Goal: Navigation & Orientation: Find specific page/section

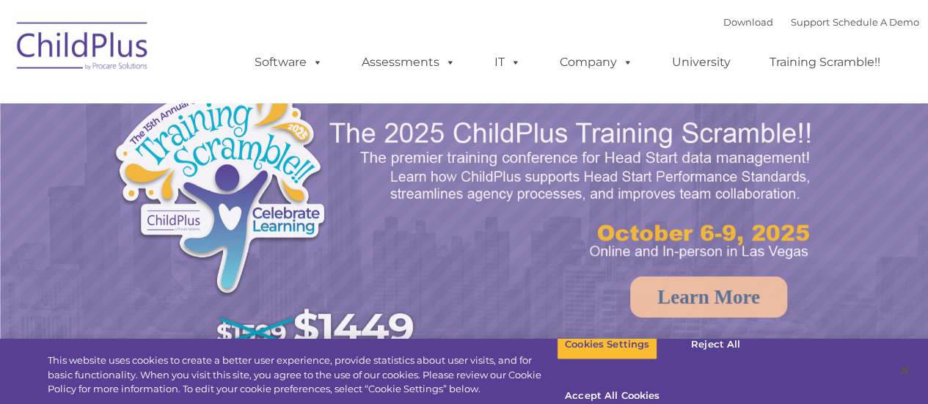
select select "MEDIUM"
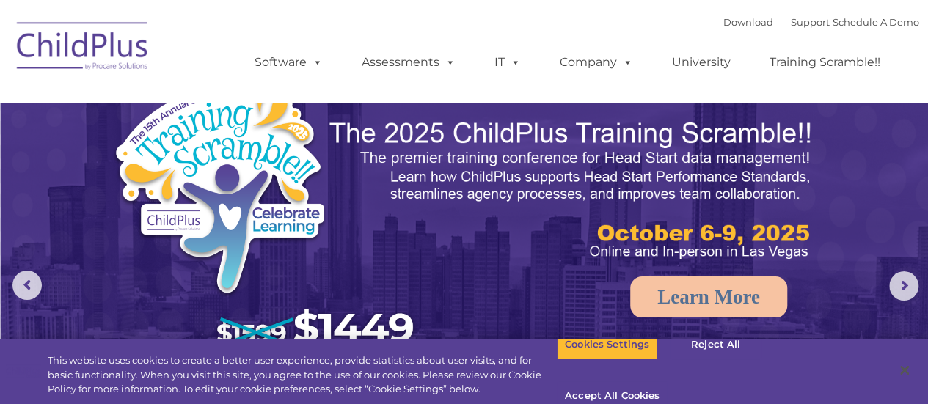
click at [92, 51] on img at bounding box center [83, 48] width 147 height 73
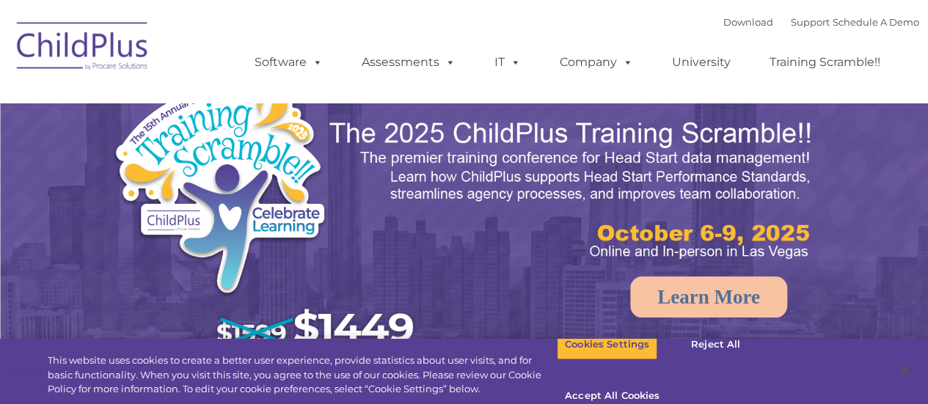
select select "MEDIUM"
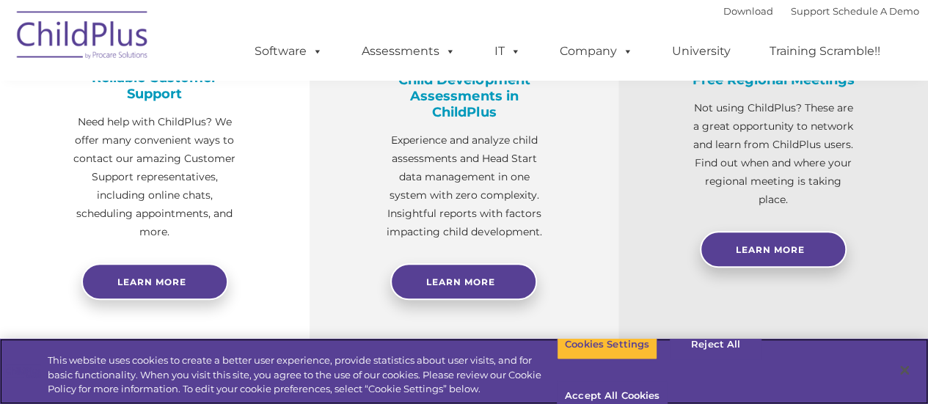
scroll to position [637, 0]
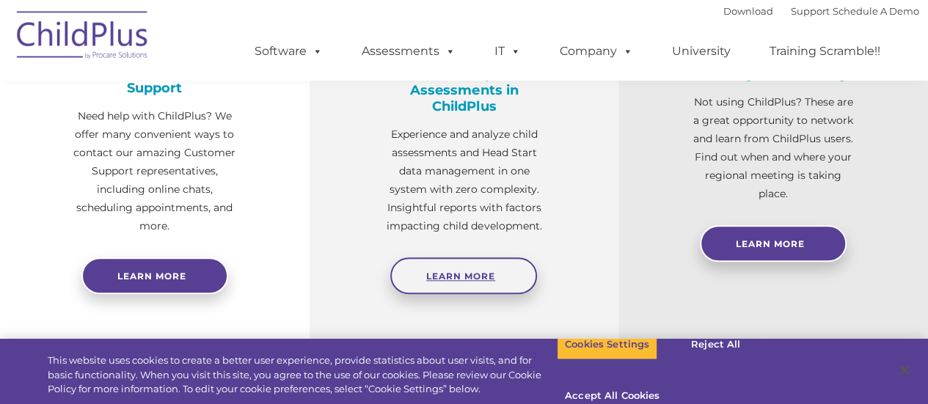
click at [505, 260] on link "Learn More" at bounding box center [463, 276] width 147 height 37
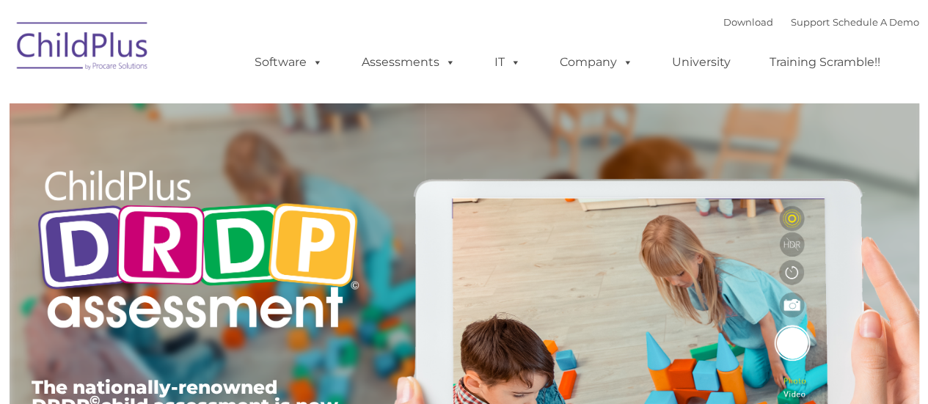
type input ""
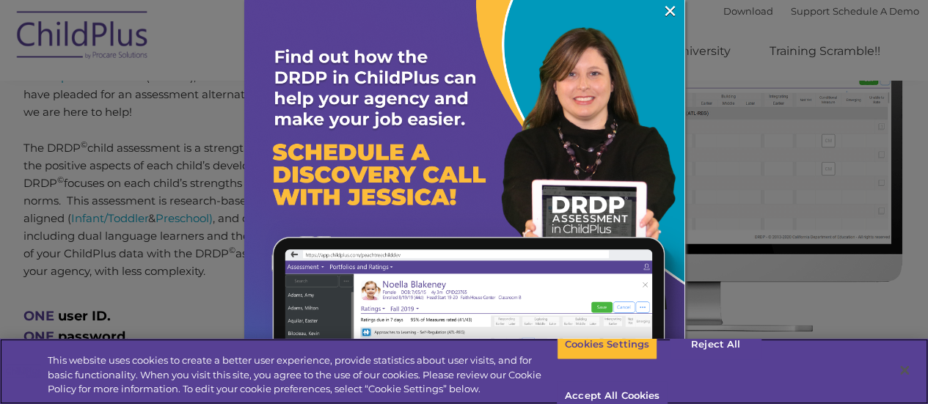
scroll to position [682, 0]
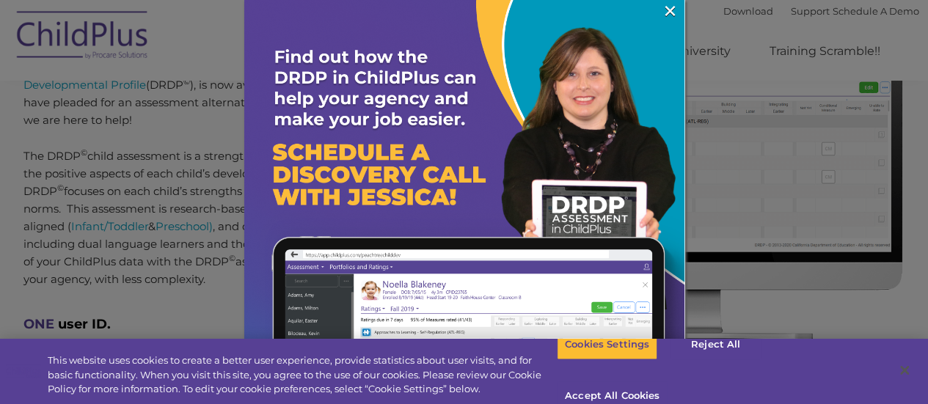
click at [646, 16] on img at bounding box center [464, 220] width 440 height 440
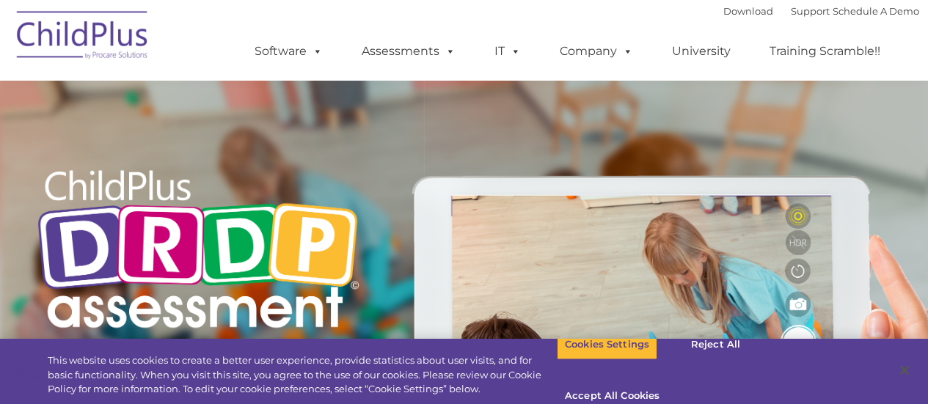
scroll to position [682, 0]
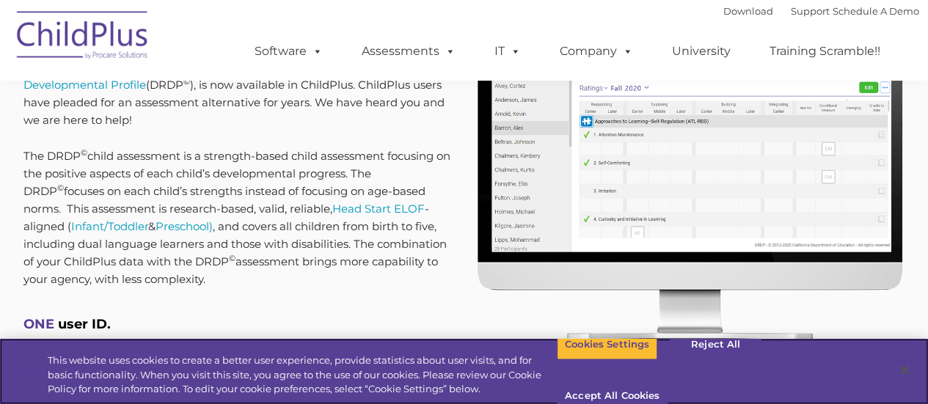
click at [489, 280] on img at bounding box center [690, 163] width 430 height 362
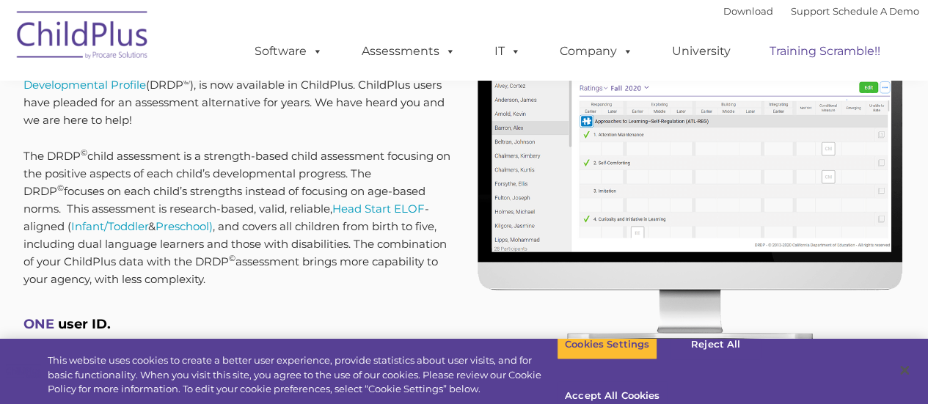
click at [850, 54] on link "Training Scramble!!" at bounding box center [825, 51] width 140 height 29
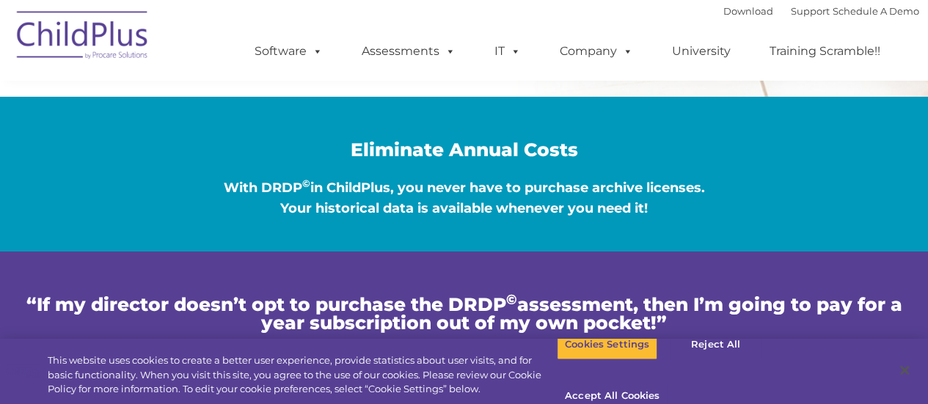
scroll to position [2661, 0]
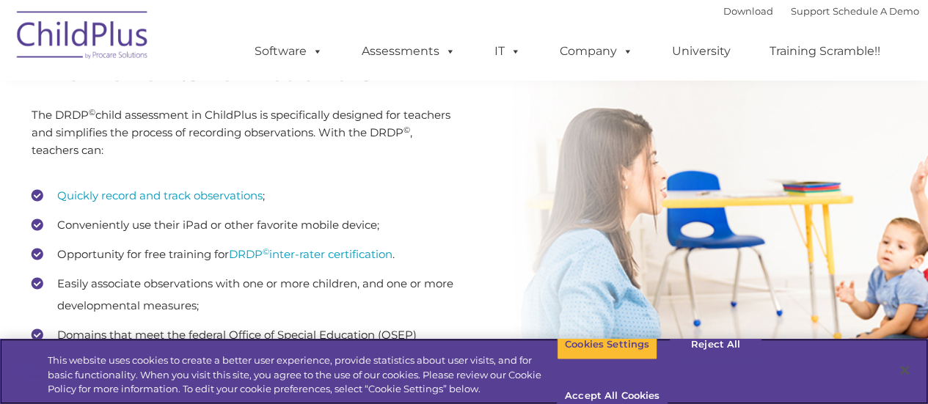
scroll to position [1376, 0]
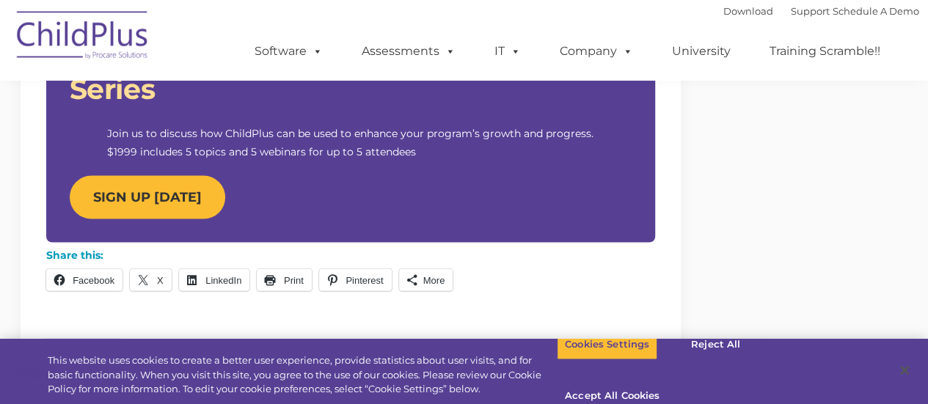
scroll to position [1490, 0]
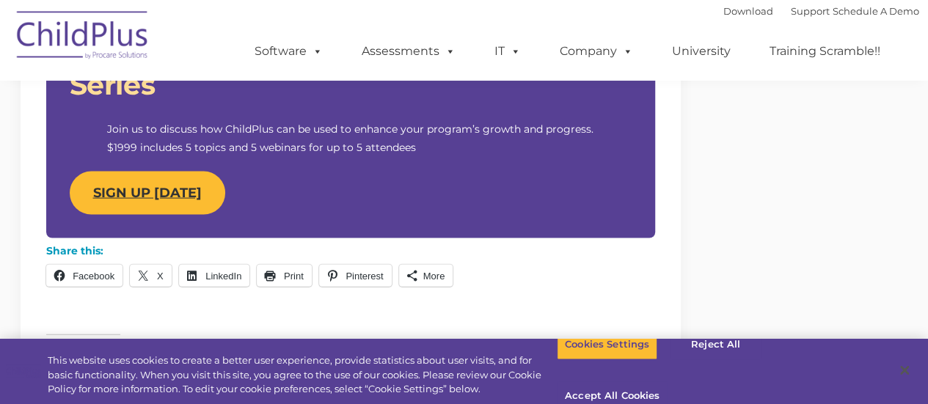
click at [193, 187] on strong "SIGN UP [DATE]" at bounding box center [147, 193] width 109 height 16
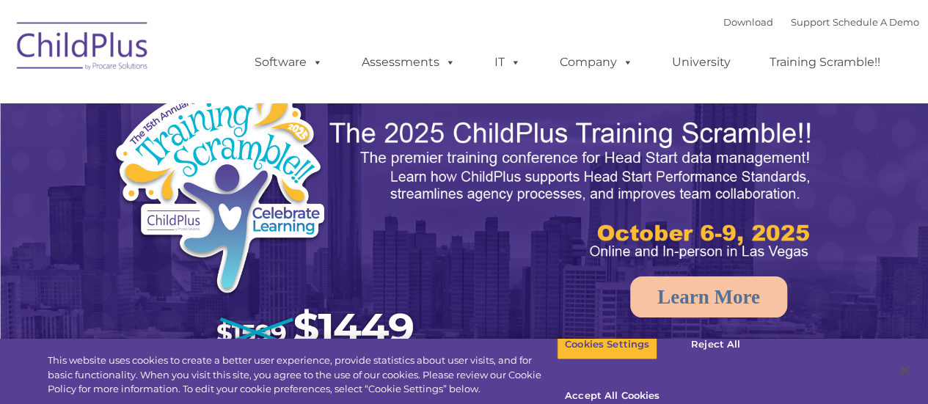
select select "MEDIUM"
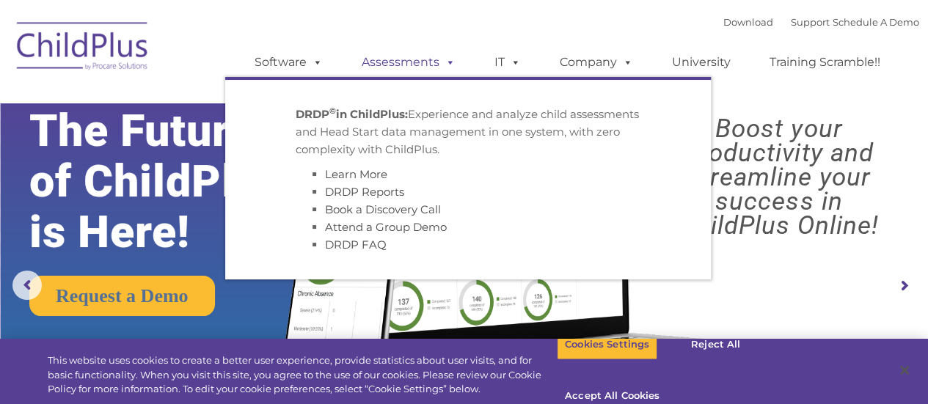
click at [452, 68] on span at bounding box center [448, 62] width 16 height 14
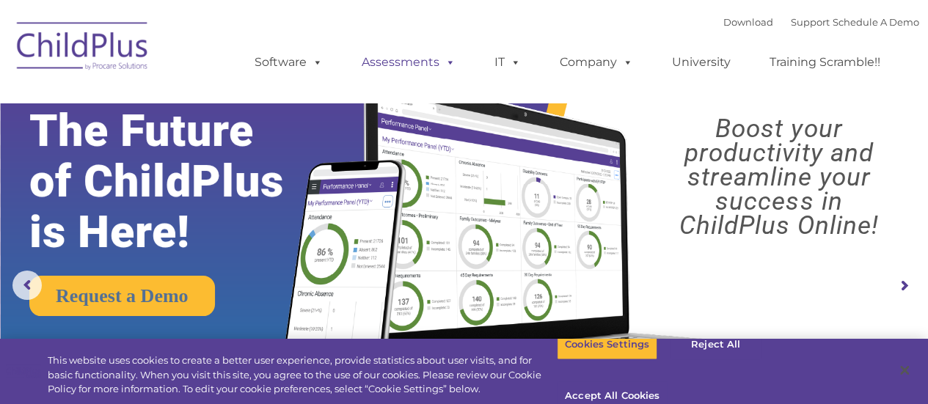
click at [442, 66] on span at bounding box center [448, 62] width 16 height 14
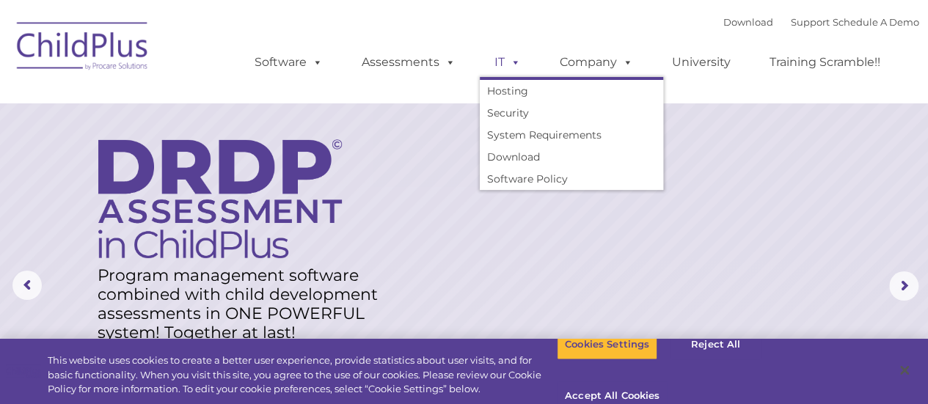
click at [506, 69] on span at bounding box center [513, 62] width 16 height 14
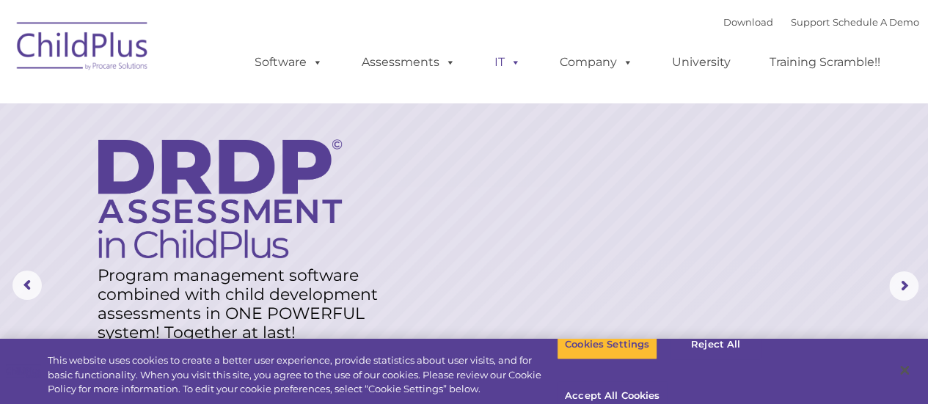
click at [508, 69] on span at bounding box center [513, 62] width 16 height 14
click at [793, 70] on link "Training Scramble!!" at bounding box center [825, 62] width 140 height 29
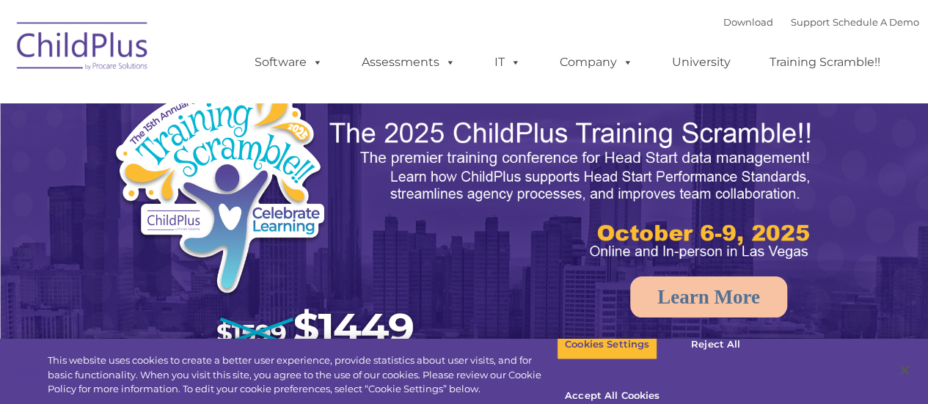
select select "MEDIUM"
click at [142, 73] on img at bounding box center [83, 48] width 147 height 73
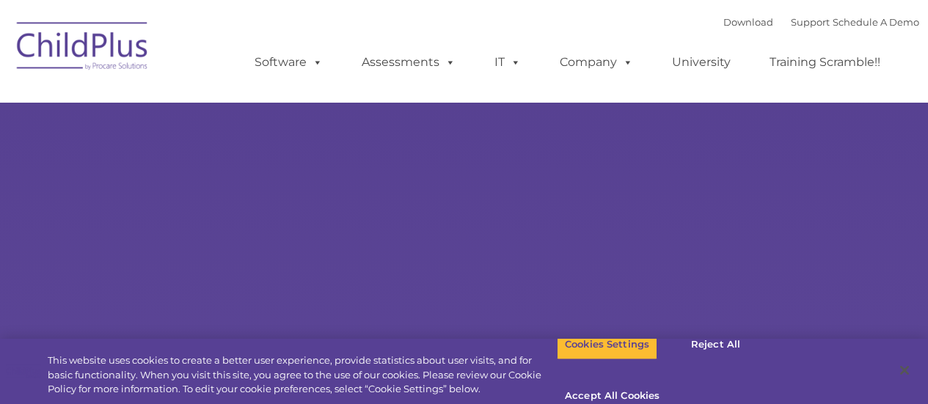
type input ""
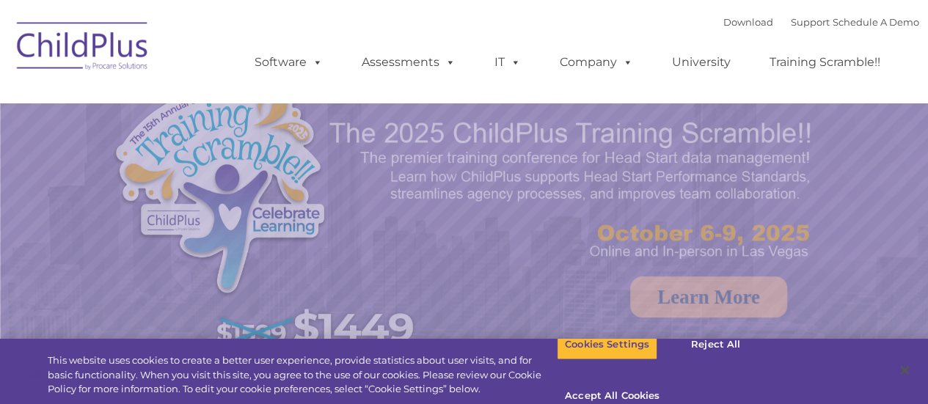
select select "MEDIUM"
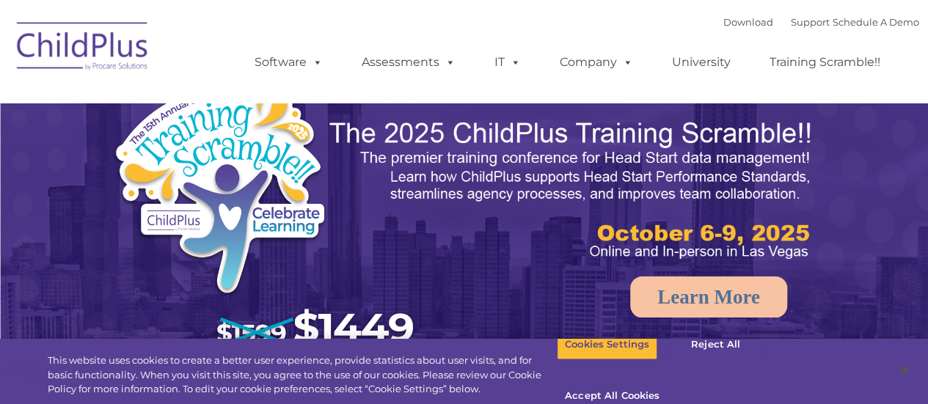
click at [144, 77] on img at bounding box center [83, 48] width 147 height 73
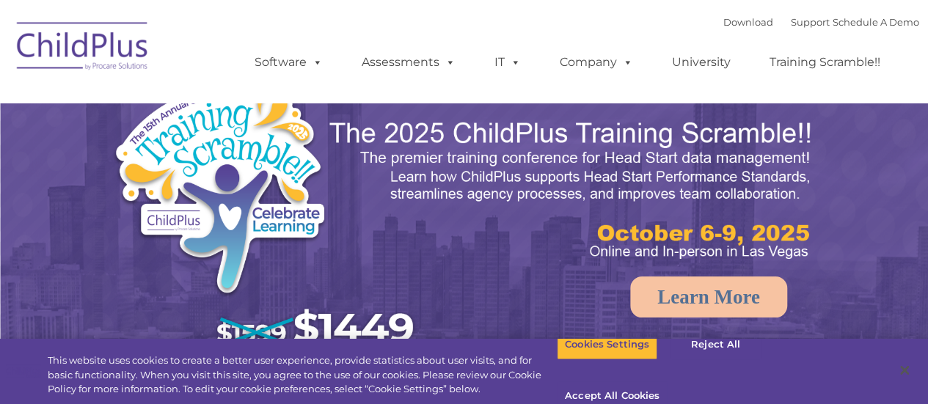
select select "MEDIUM"
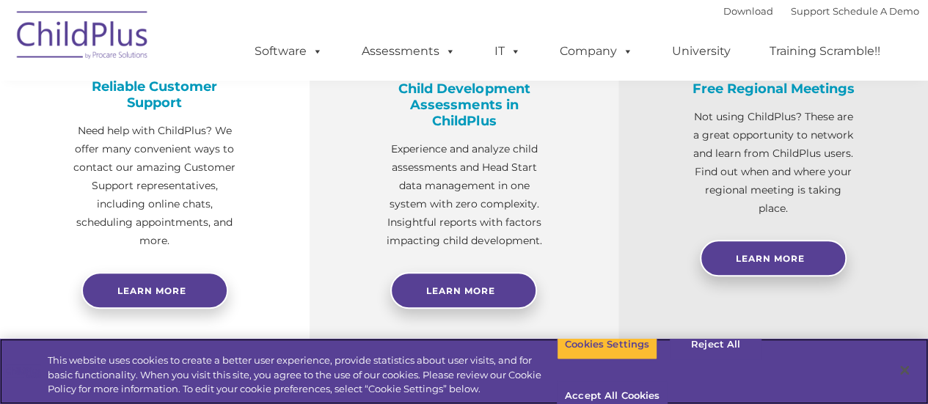
scroll to position [625, 0]
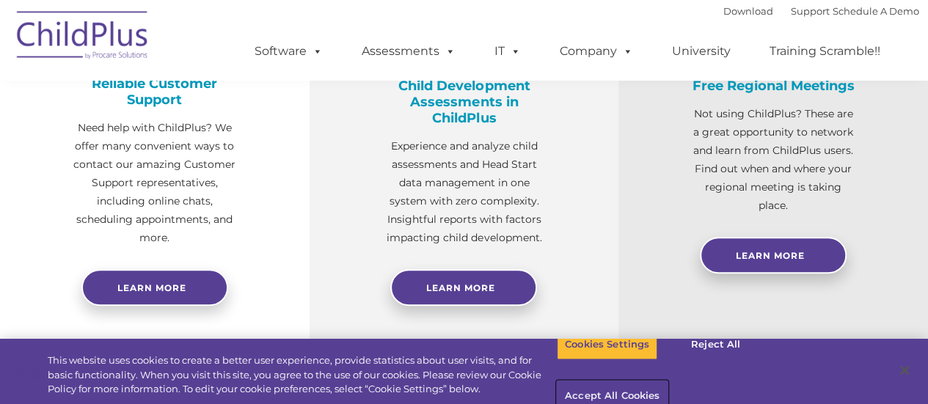
click at [668, 382] on button "Accept All Cookies" at bounding box center [612, 397] width 111 height 31
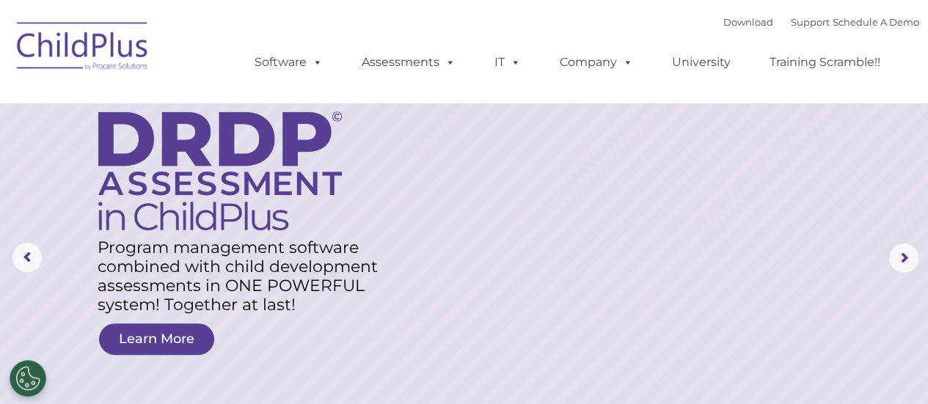
scroll to position [0, 0]
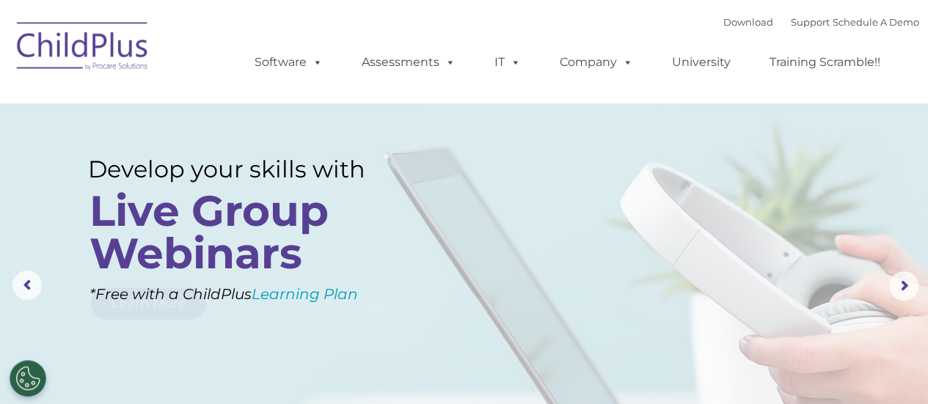
click at [131, 37] on img at bounding box center [83, 48] width 147 height 73
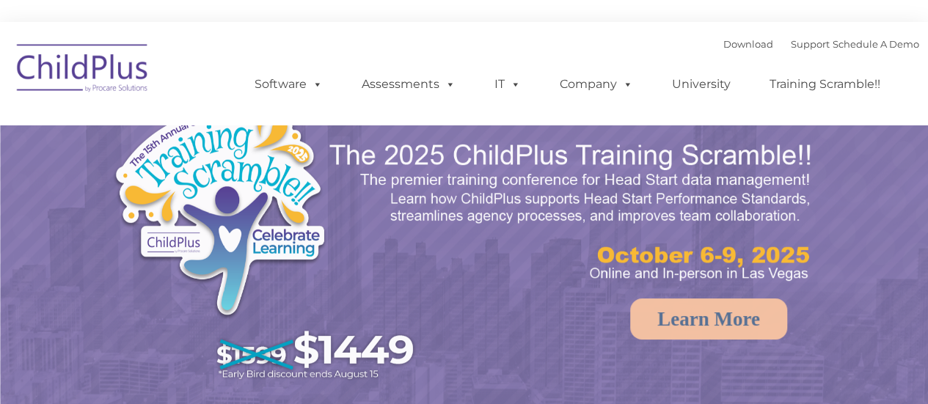
select select "MEDIUM"
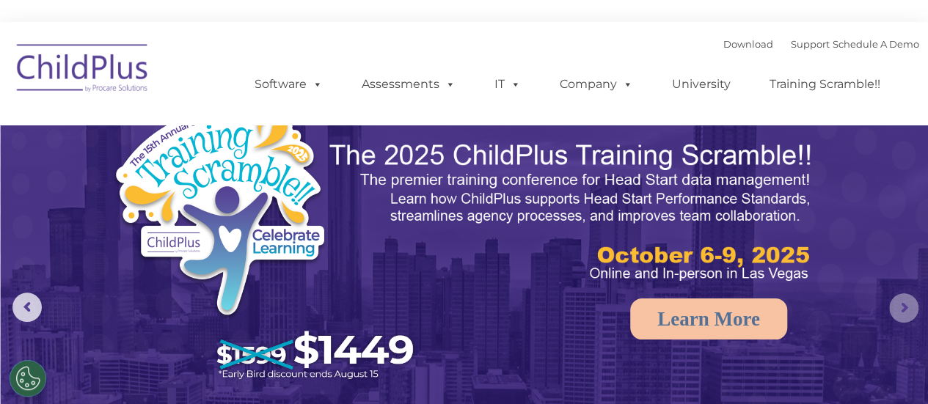
click at [905, 310] on rs-arrow at bounding box center [903, 308] width 29 height 29
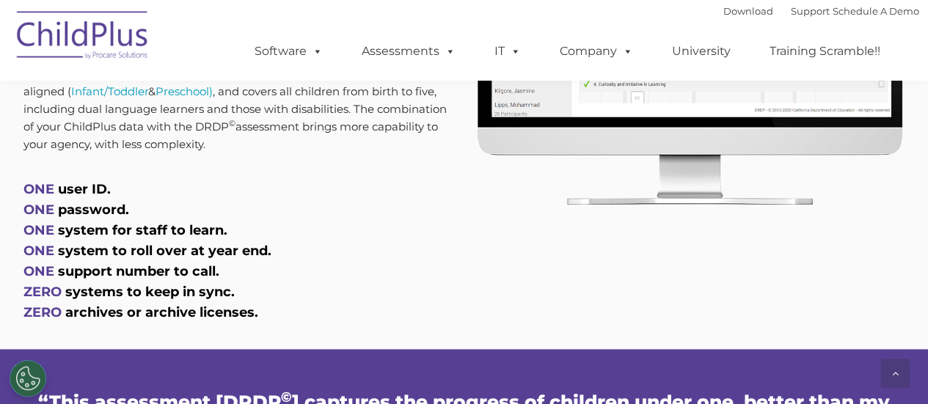
scroll to position [883, 0]
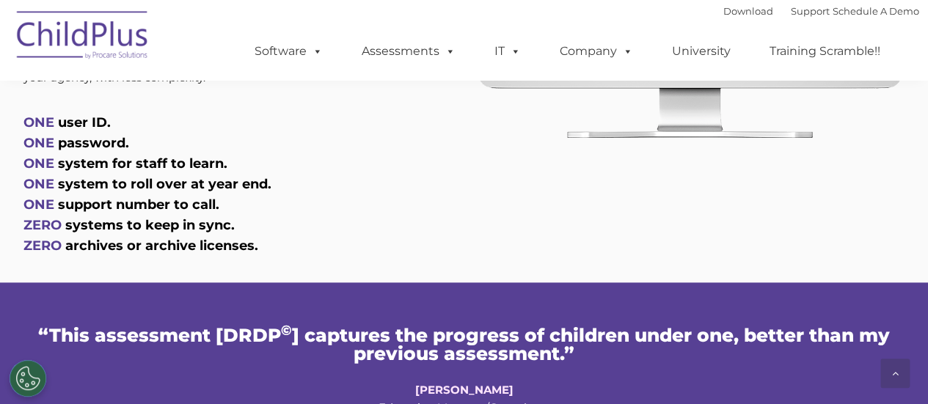
click at [62, 115] on span "user ID." at bounding box center [84, 122] width 53 height 16
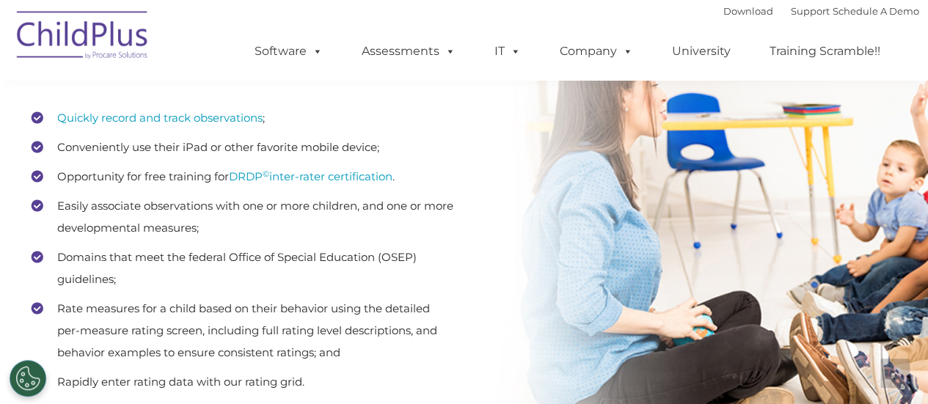
scroll to position [2065, 0]
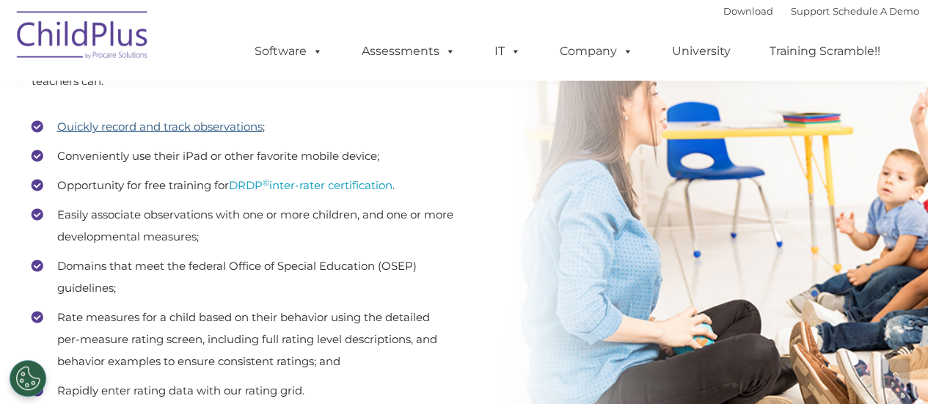
click at [254, 125] on link "Quickly record and track observations" at bounding box center [159, 127] width 205 height 14
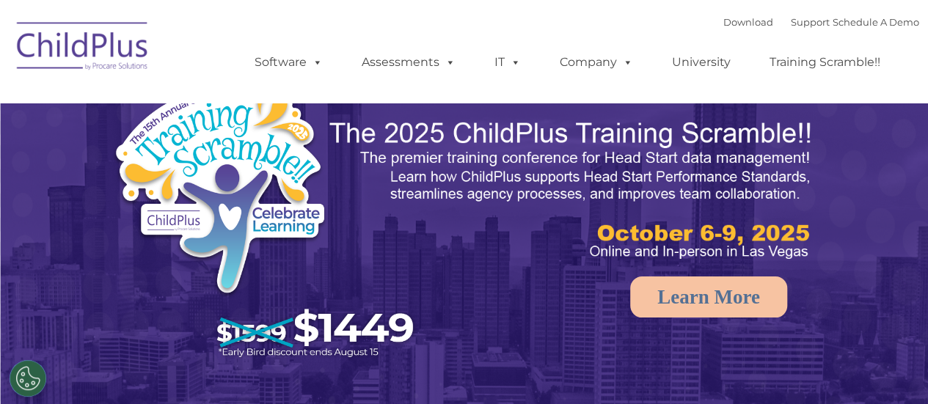
select select "MEDIUM"
drag, startPoint x: 131, startPoint y: 1, endPoint x: 122, endPoint y: 47, distance: 47.1
click at [122, 47] on img at bounding box center [83, 48] width 147 height 73
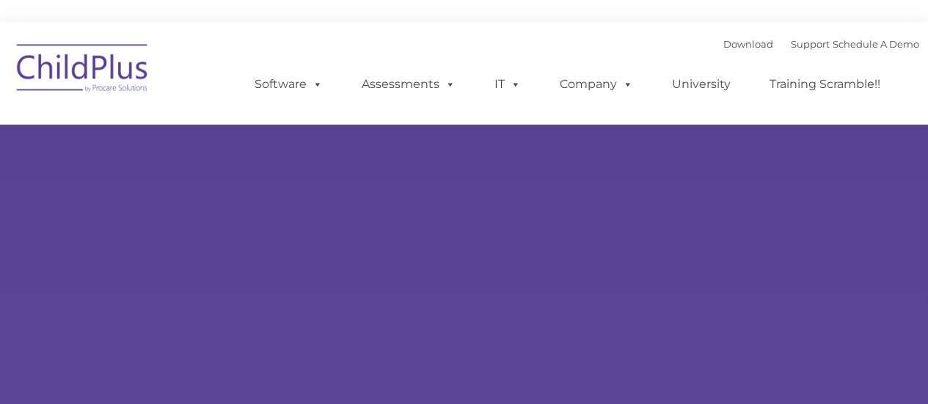
type input ""
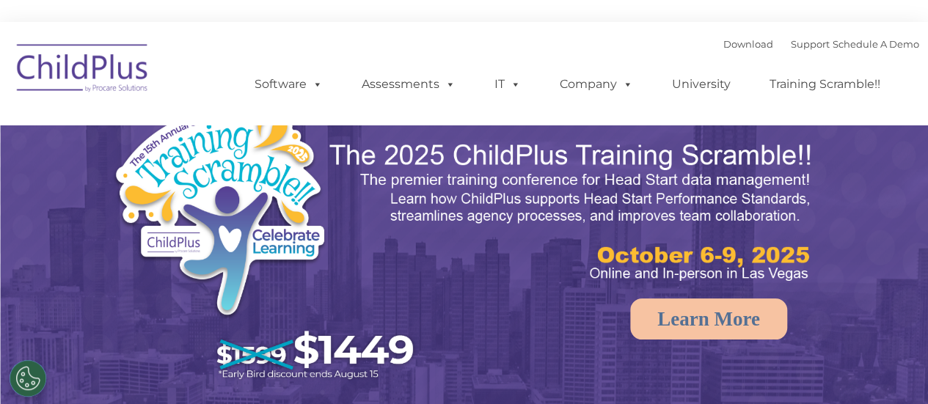
select select "MEDIUM"
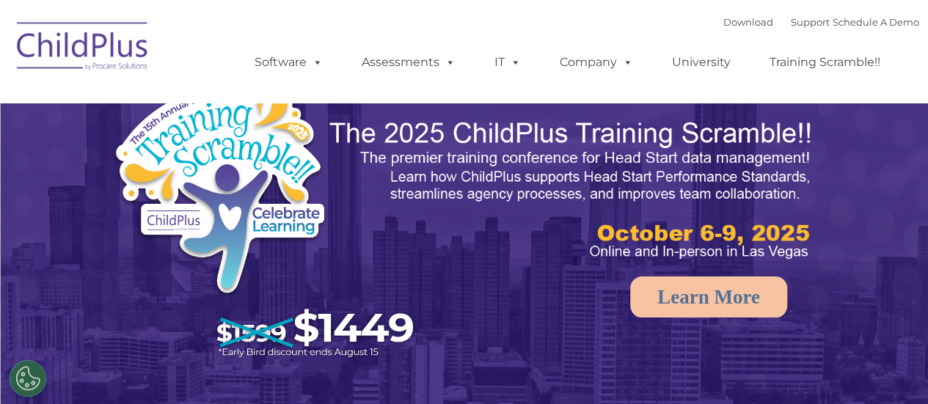
select select "MEDIUM"
